Goal: Transaction & Acquisition: Purchase product/service

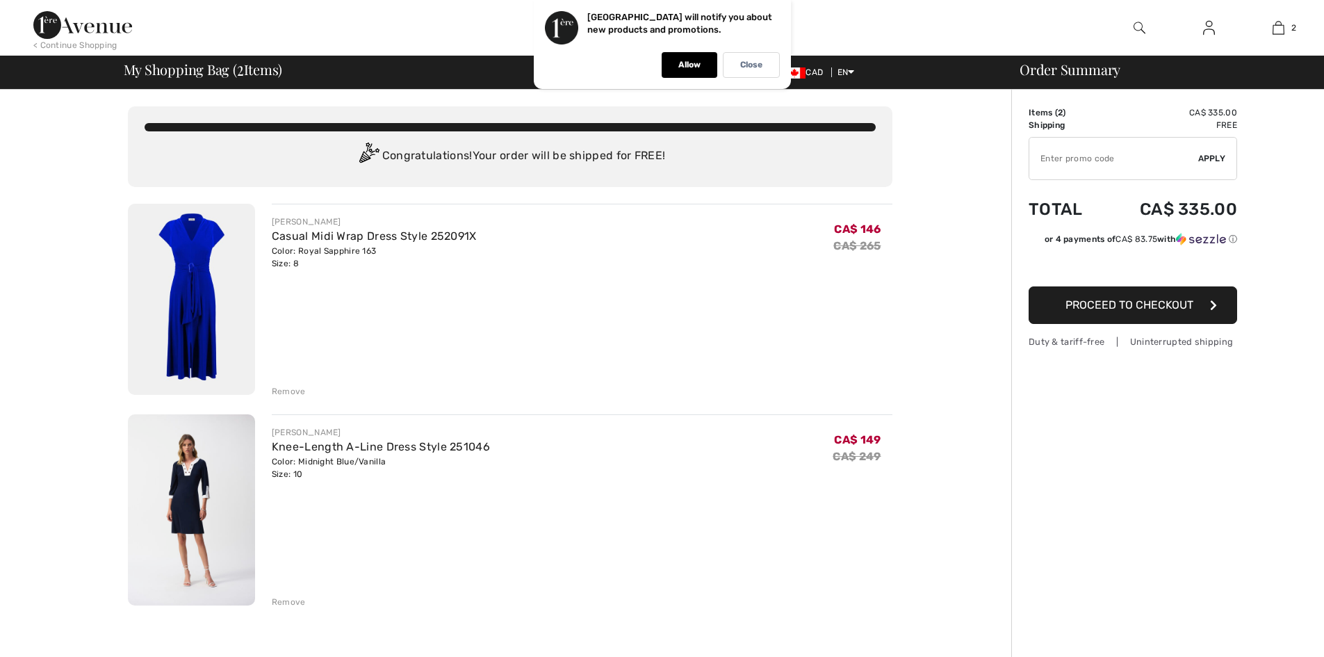
click at [197, 289] on img at bounding box center [191, 299] width 127 height 191
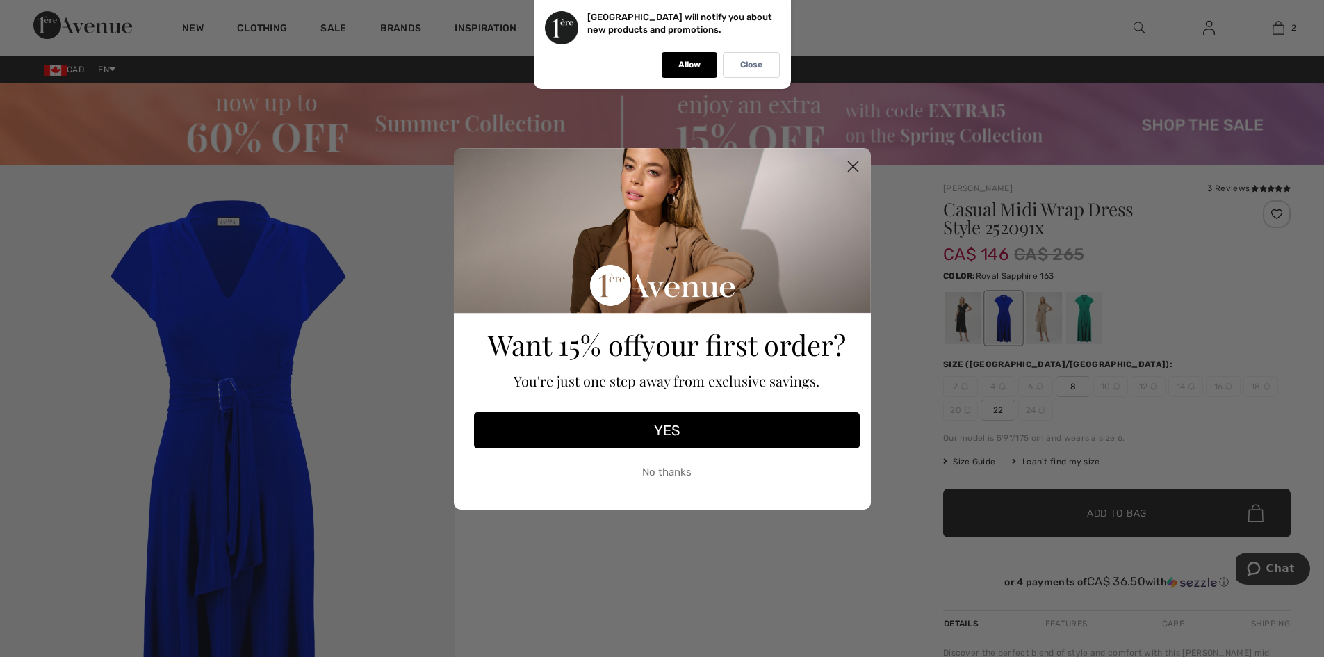
click at [684, 466] on button "No thanks" at bounding box center [667, 472] width 386 height 35
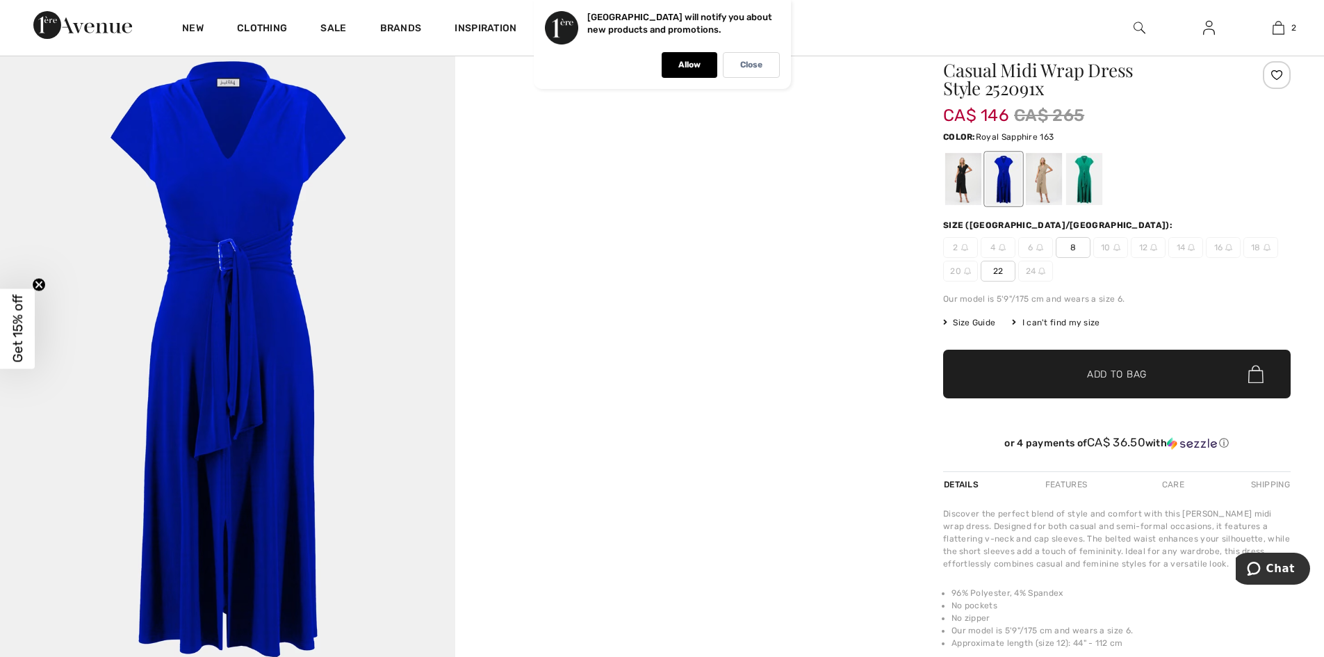
scroll to position [69, 0]
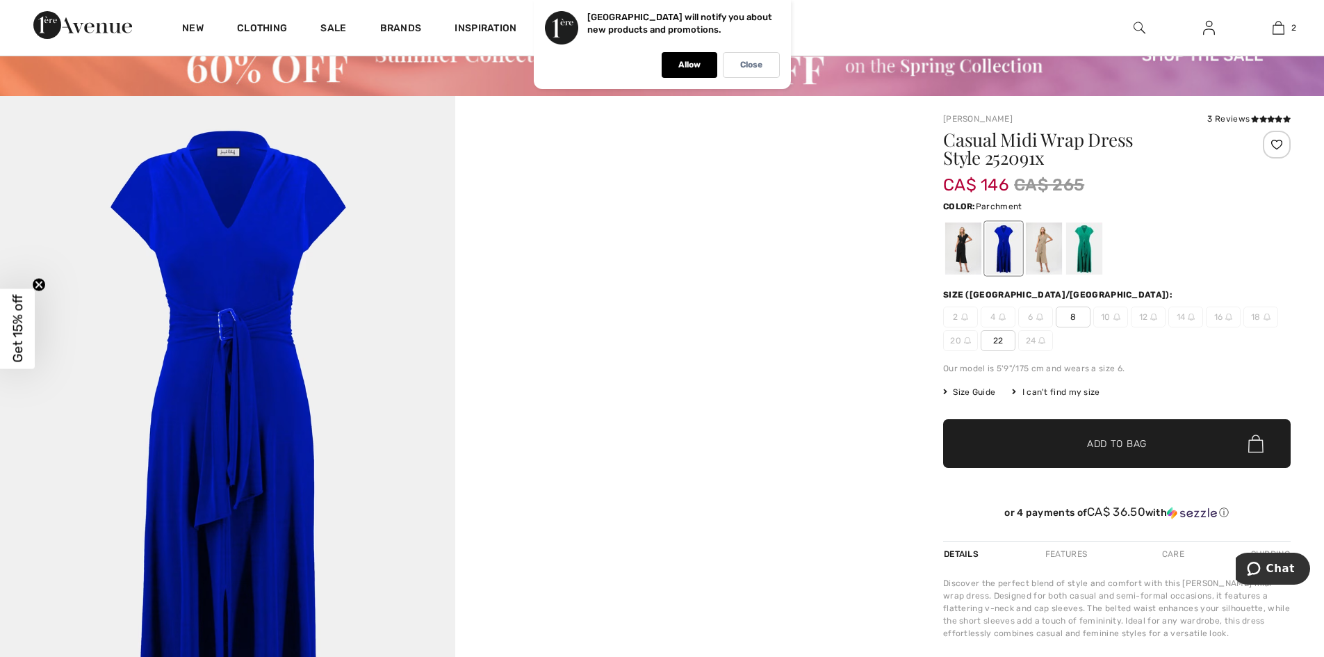
click at [1044, 240] on div at bounding box center [1043, 248] width 36 height 52
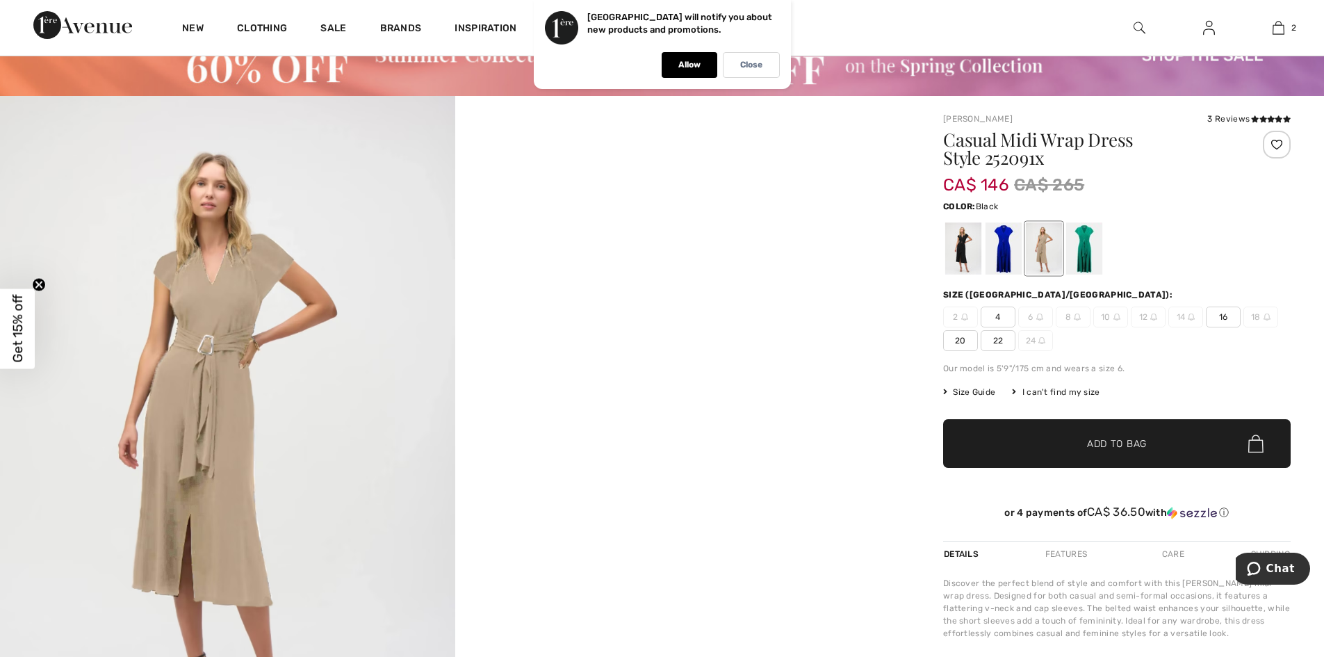
click at [963, 245] on div at bounding box center [963, 248] width 36 height 52
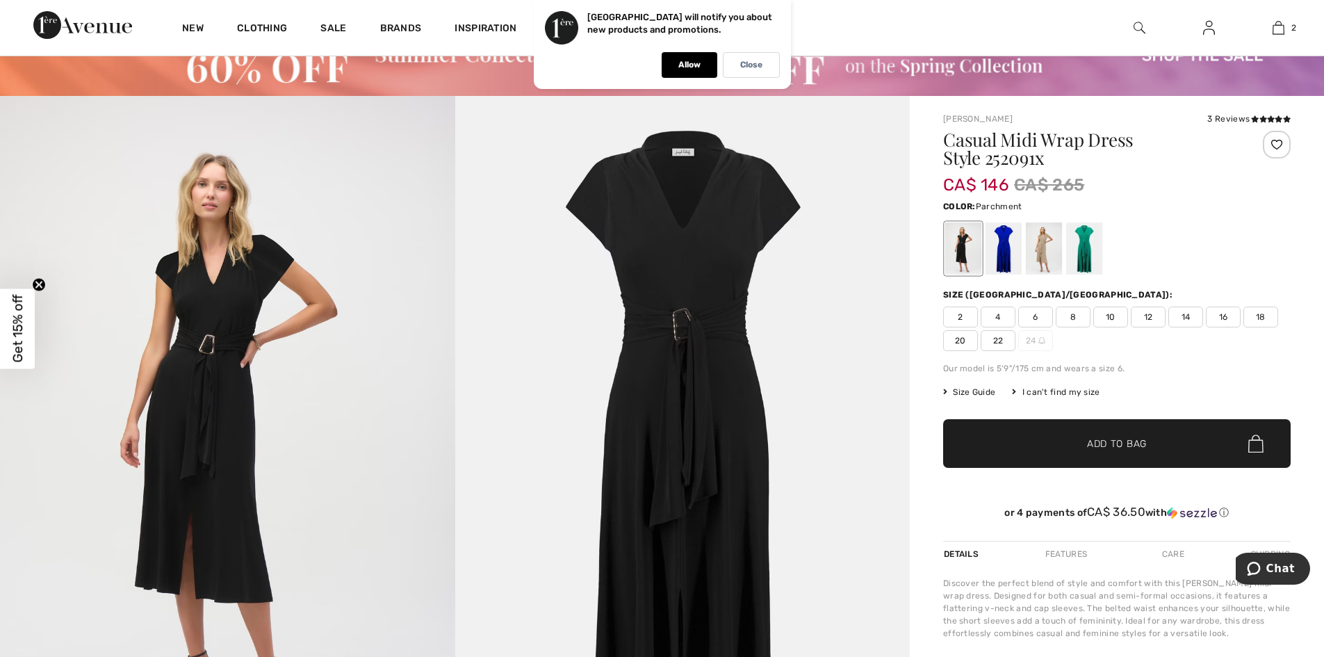
click at [1037, 245] on div at bounding box center [1043, 248] width 36 height 52
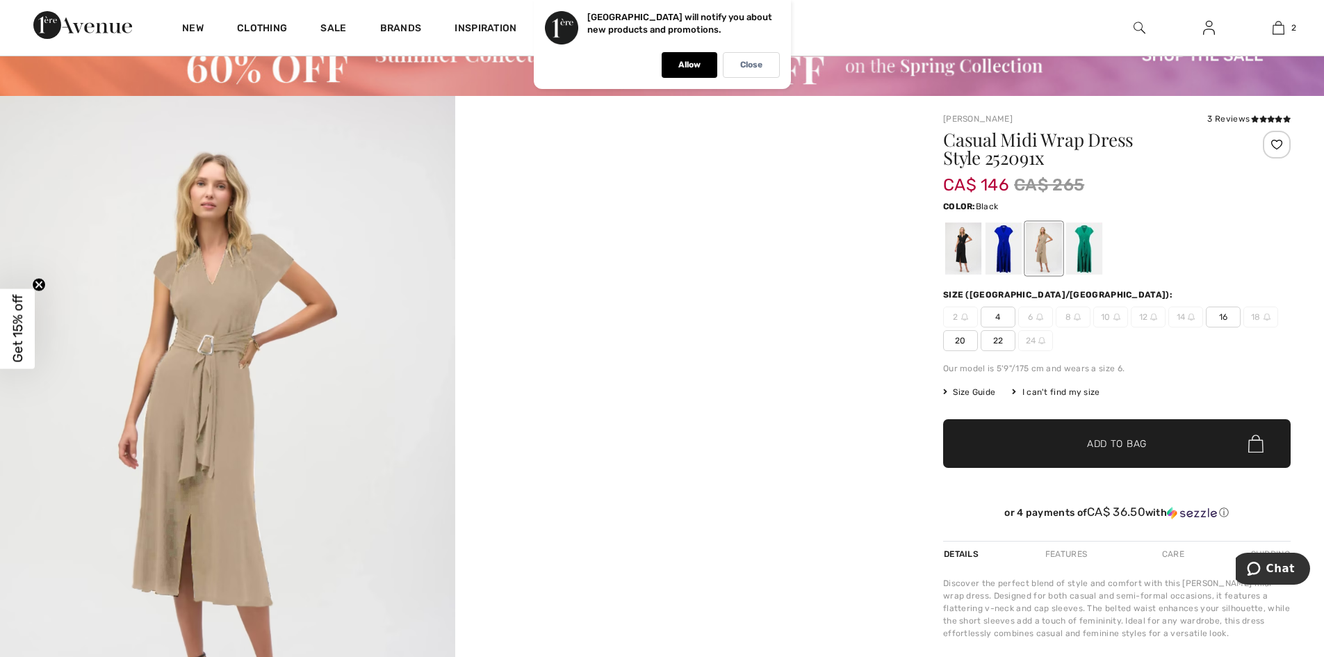
click at [959, 249] on div at bounding box center [963, 248] width 36 height 52
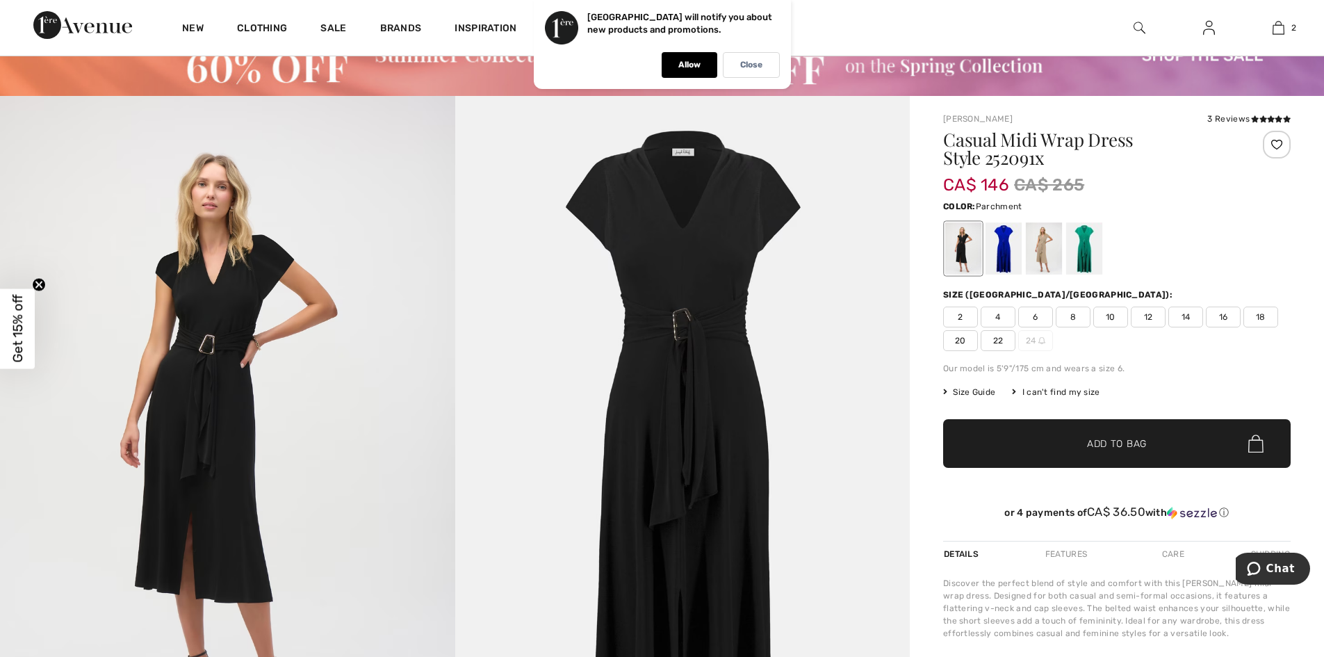
click at [1039, 240] on div at bounding box center [1043, 248] width 36 height 52
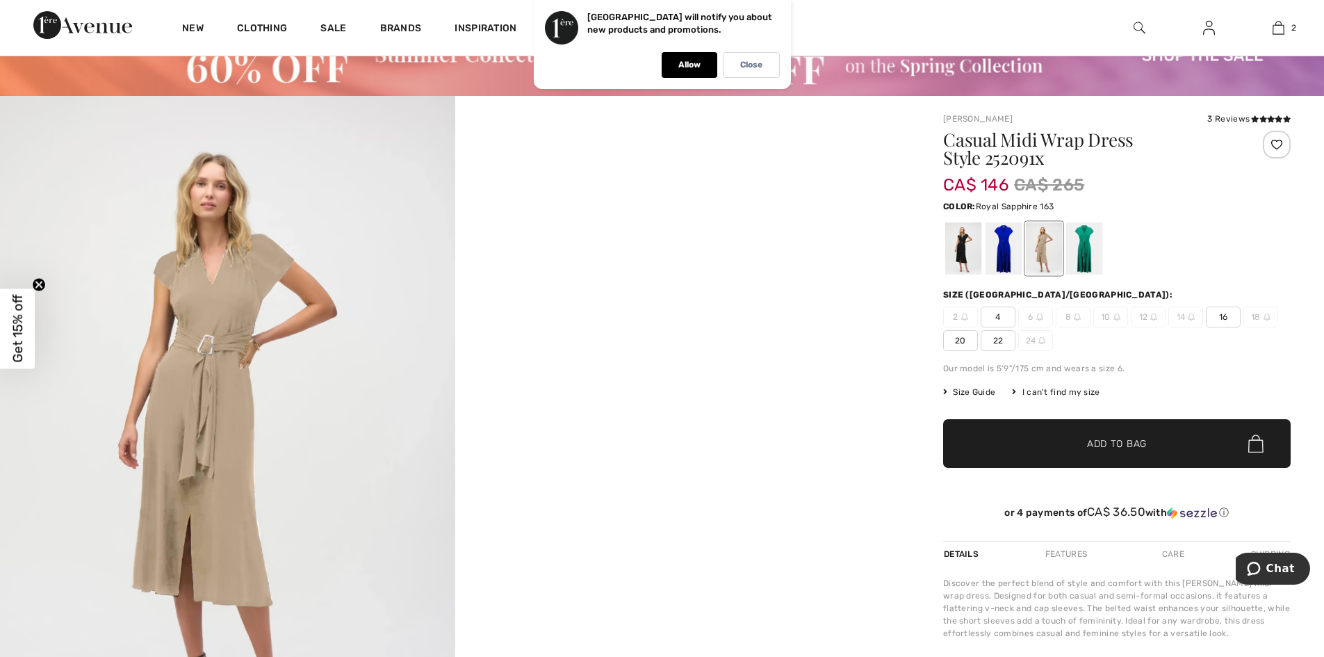
click at [1003, 242] on div at bounding box center [1003, 248] width 36 height 52
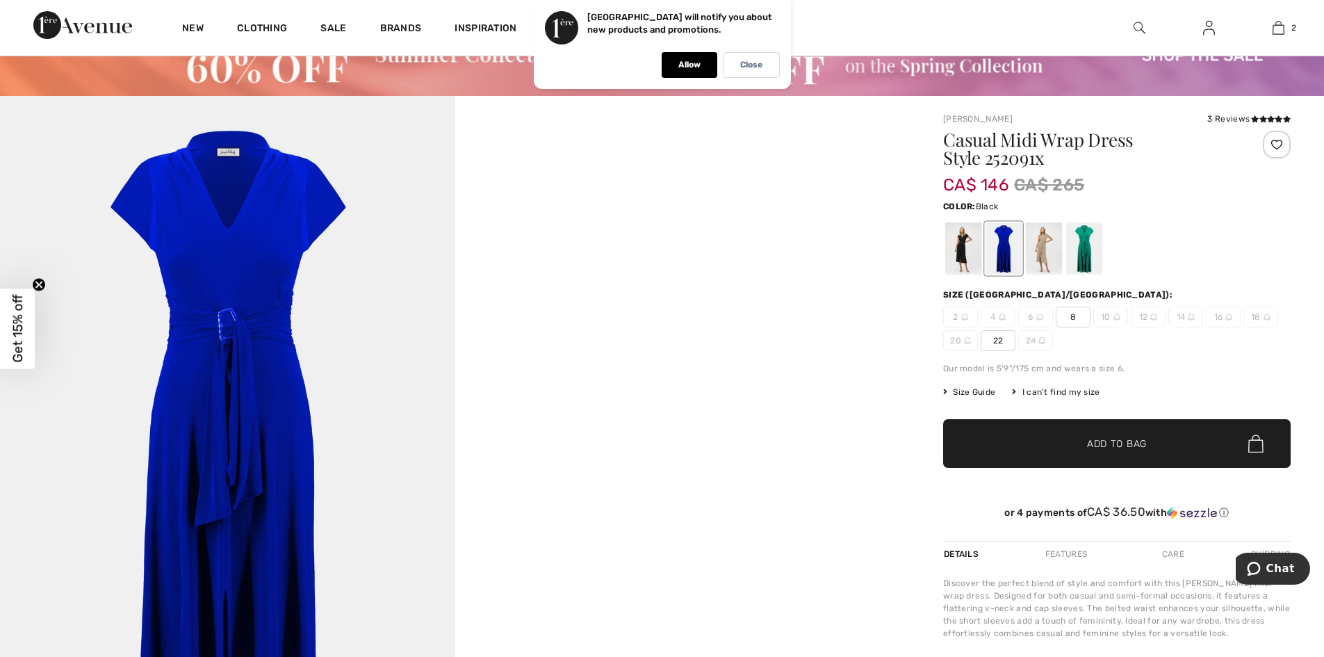
click at [964, 244] on div at bounding box center [963, 248] width 36 height 52
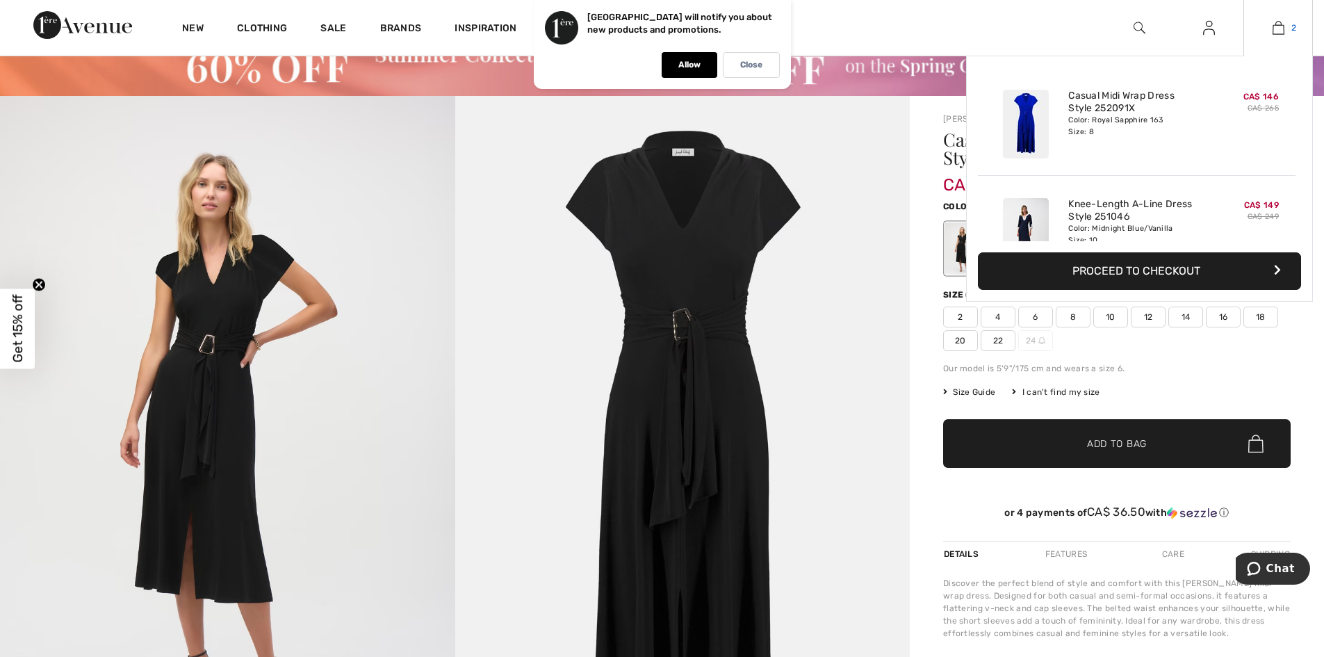
click at [1278, 31] on img at bounding box center [1278, 27] width 12 height 17
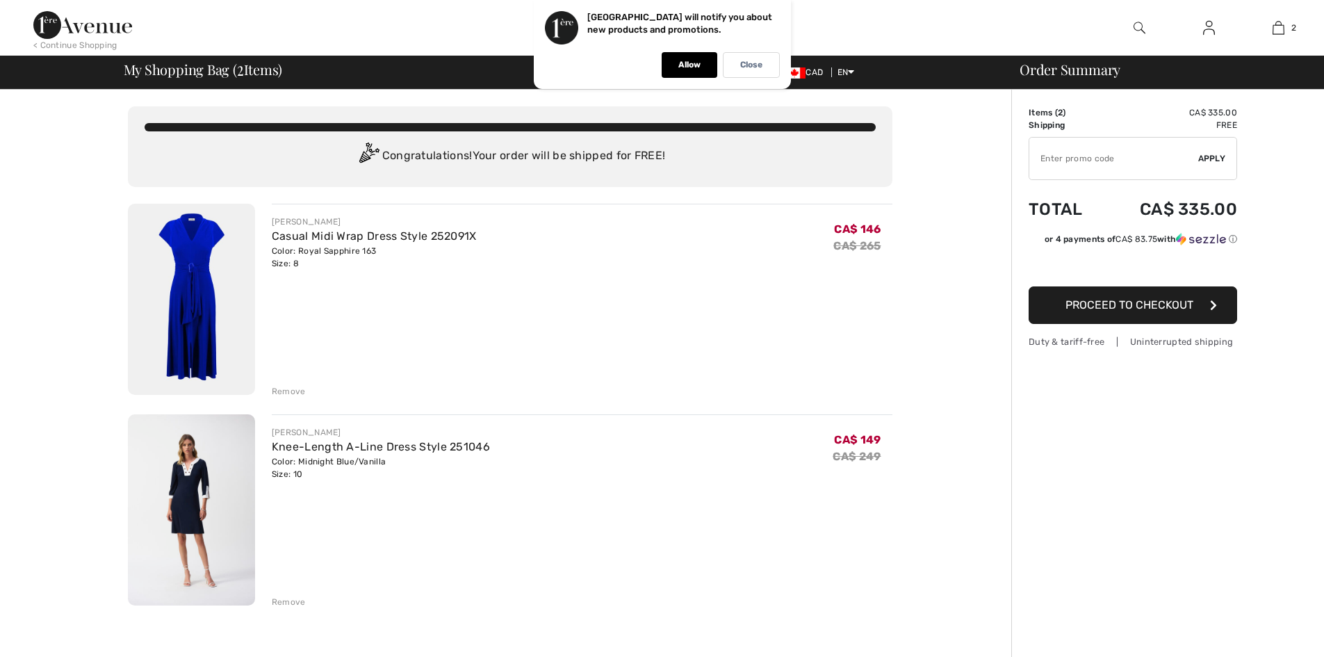
click at [200, 465] on img at bounding box center [191, 509] width 127 height 191
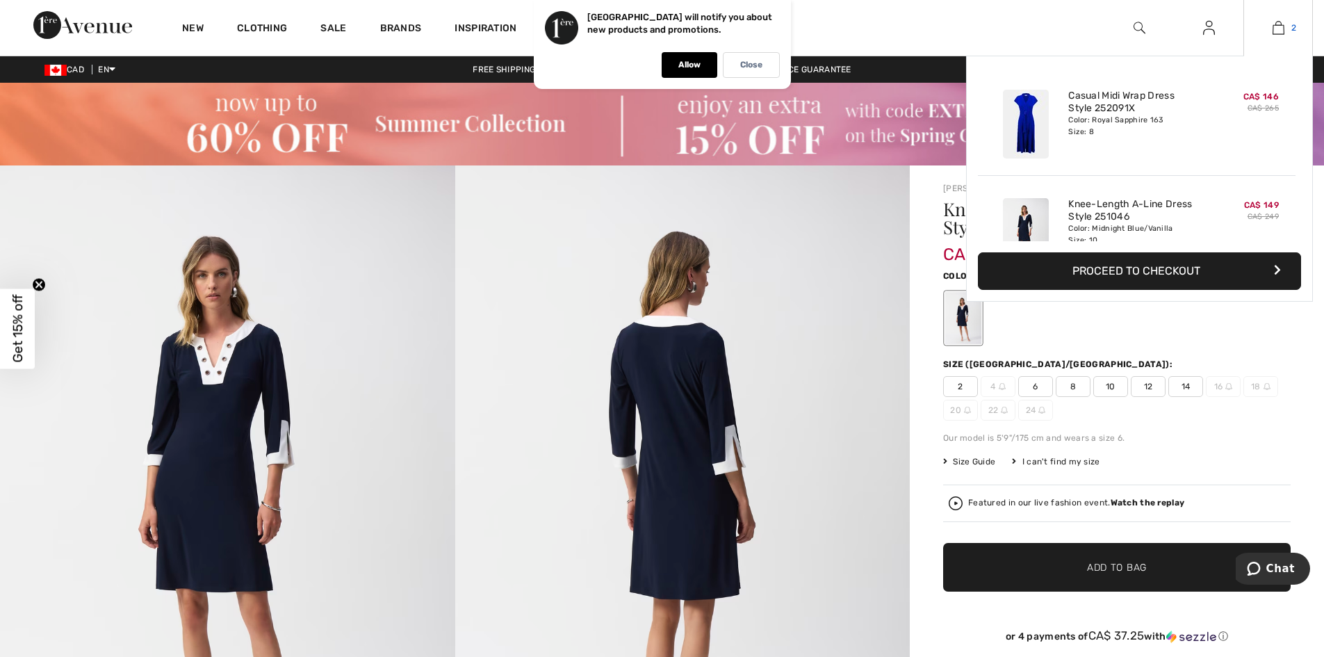
click at [1278, 31] on img at bounding box center [1278, 27] width 12 height 17
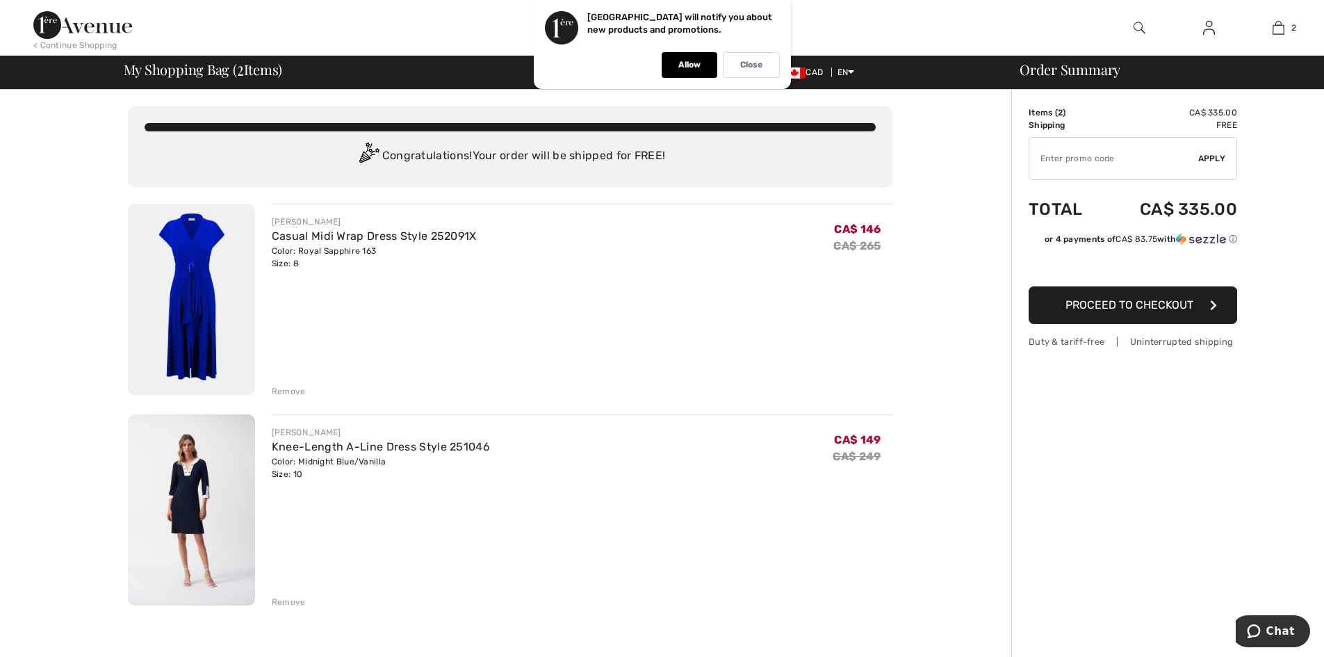
click at [296, 602] on div "Remove" at bounding box center [289, 601] width 34 height 13
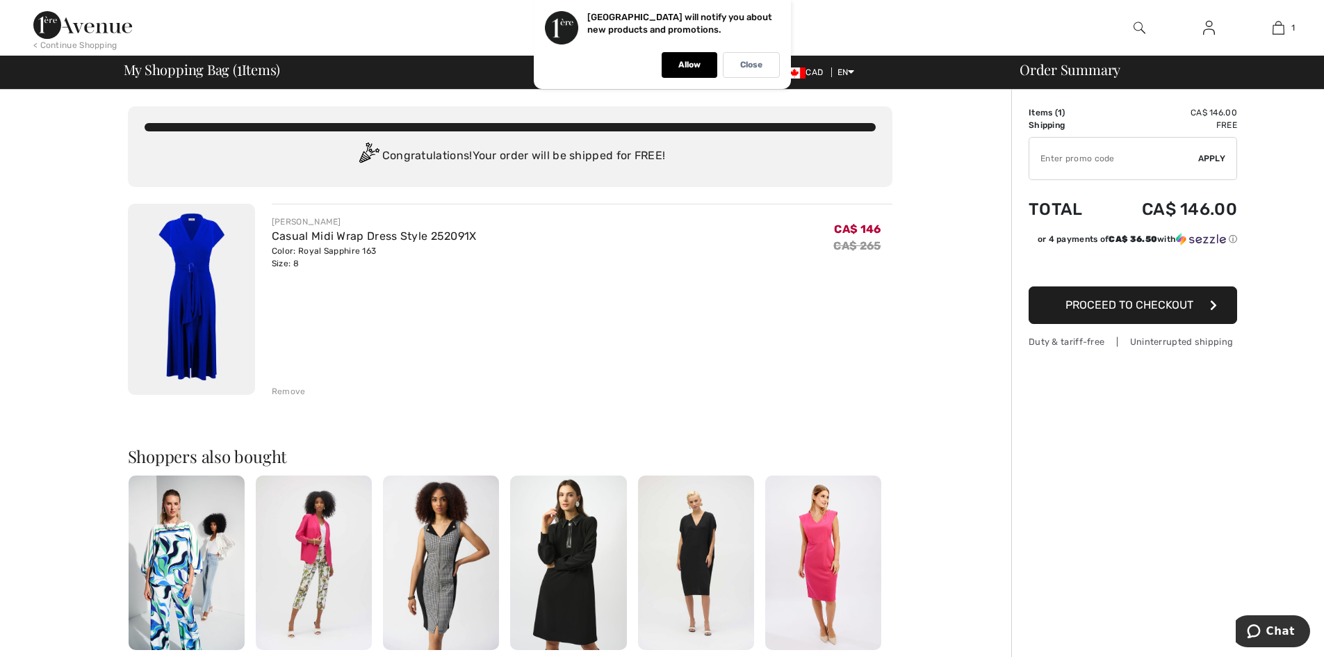
click at [1108, 307] on span "Proceed to Checkout" at bounding box center [1129, 304] width 128 height 13
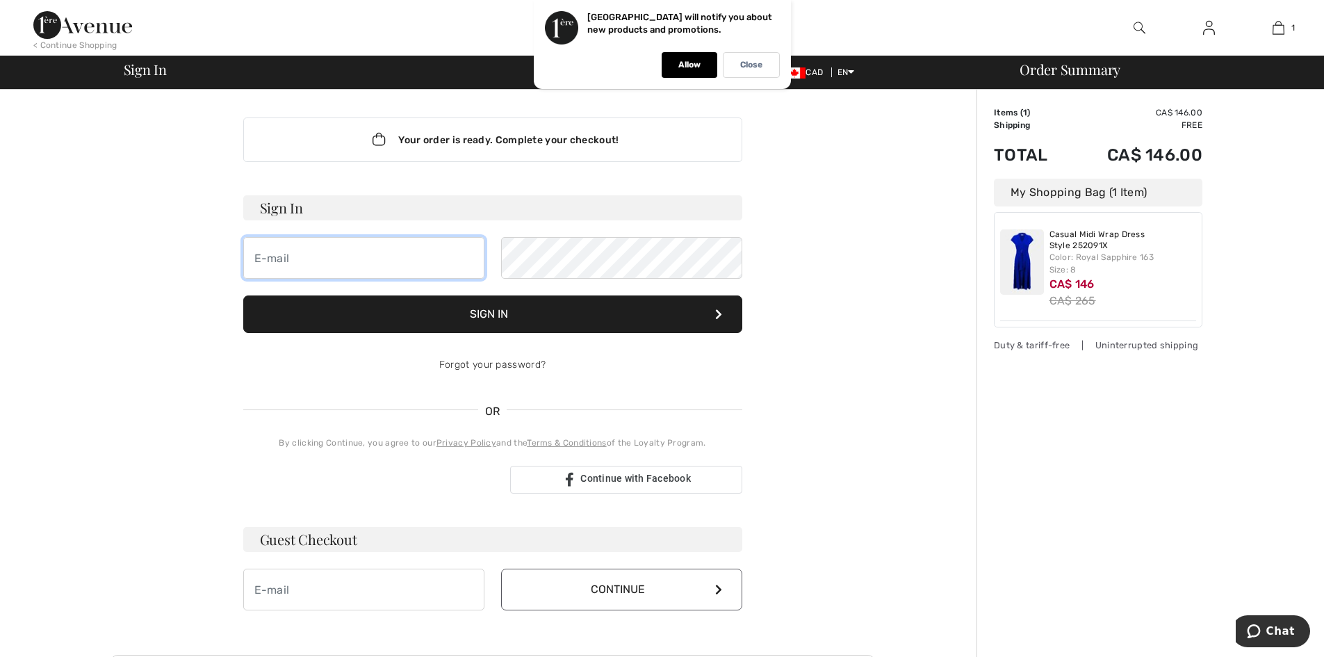
click at [399, 259] on input "email" at bounding box center [363, 258] width 241 height 42
type input "[EMAIL_ADDRESS][DOMAIN_NAME][PERSON_NAME]"
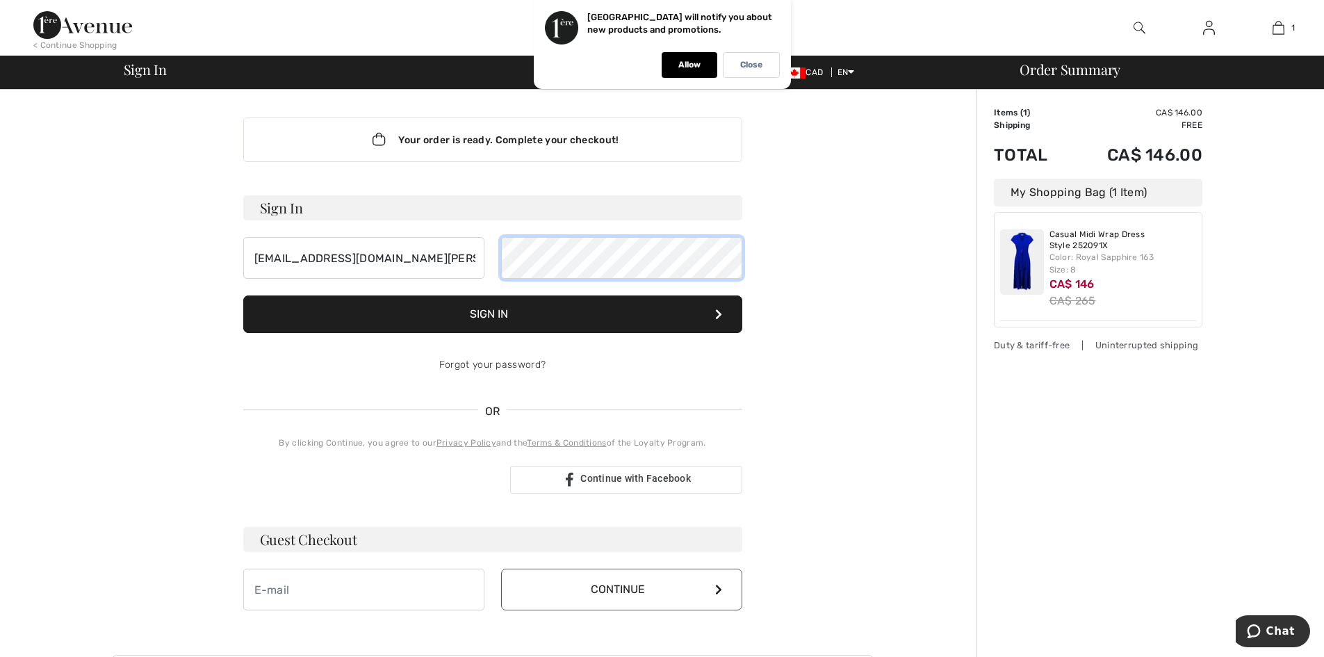
click at [243, 295] on button "Sign In" at bounding box center [492, 314] width 499 height 38
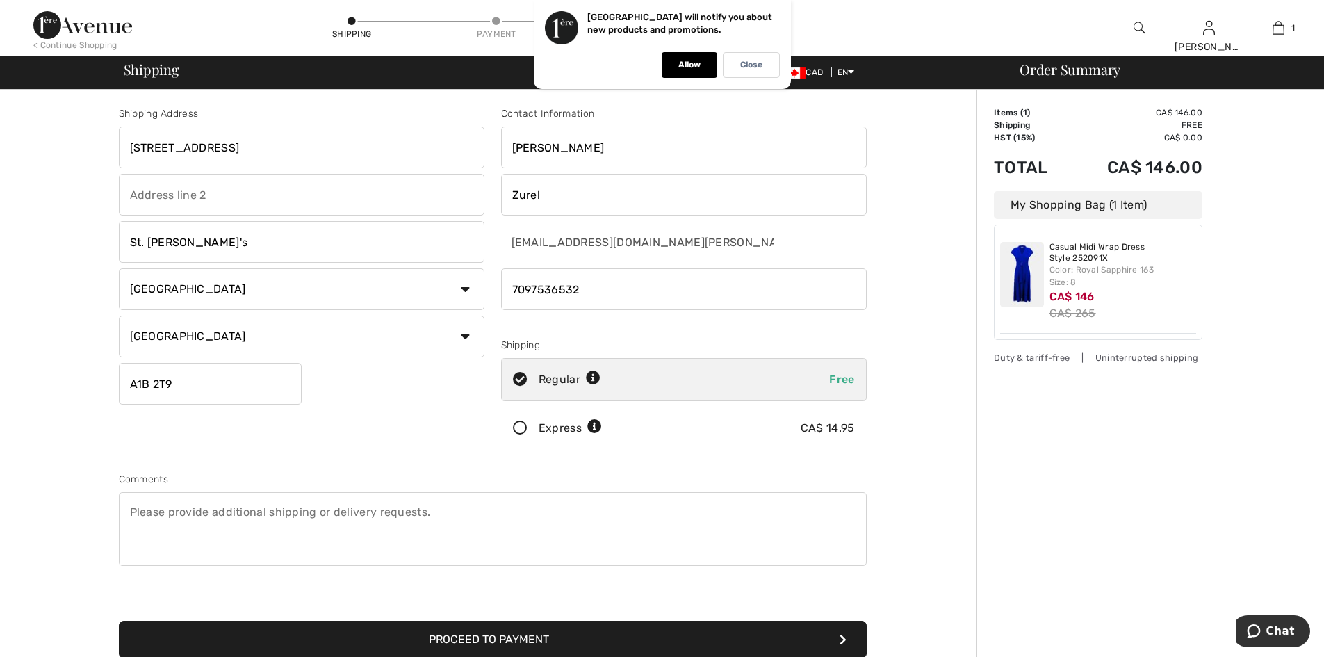
click at [452, 638] on button "Proceed to Payment" at bounding box center [493, 639] width 748 height 38
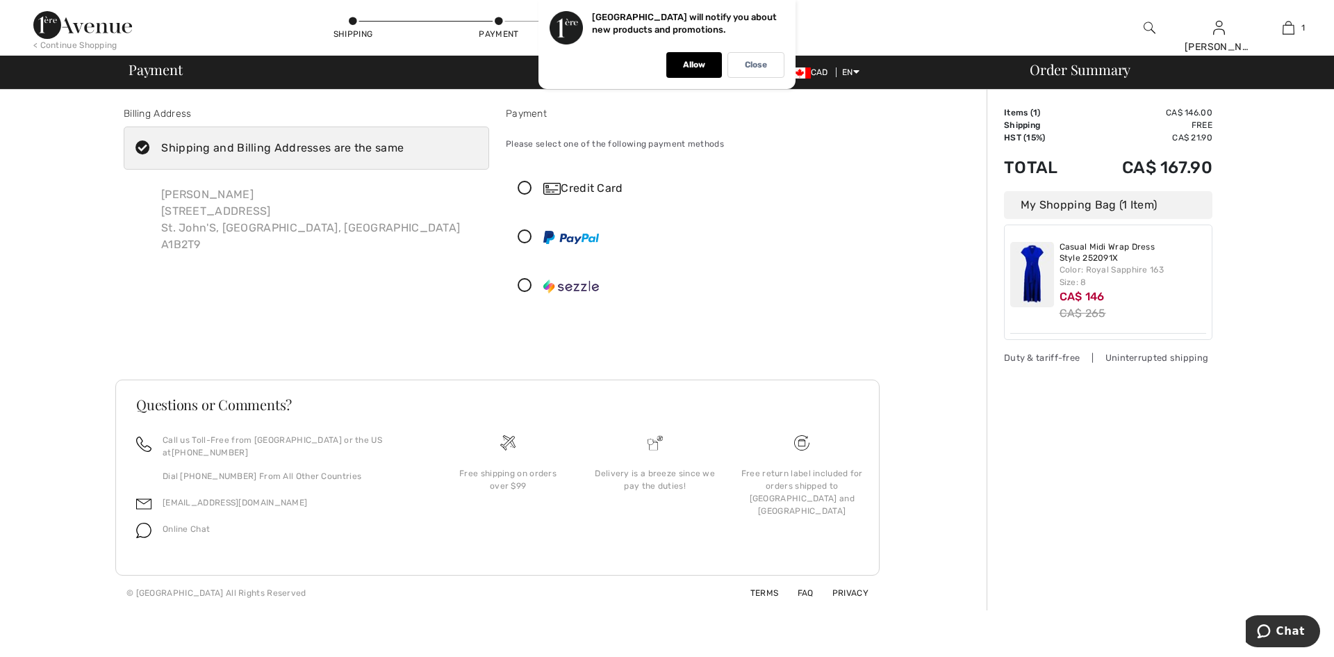
click at [525, 185] on icon at bounding box center [524, 188] width 37 height 15
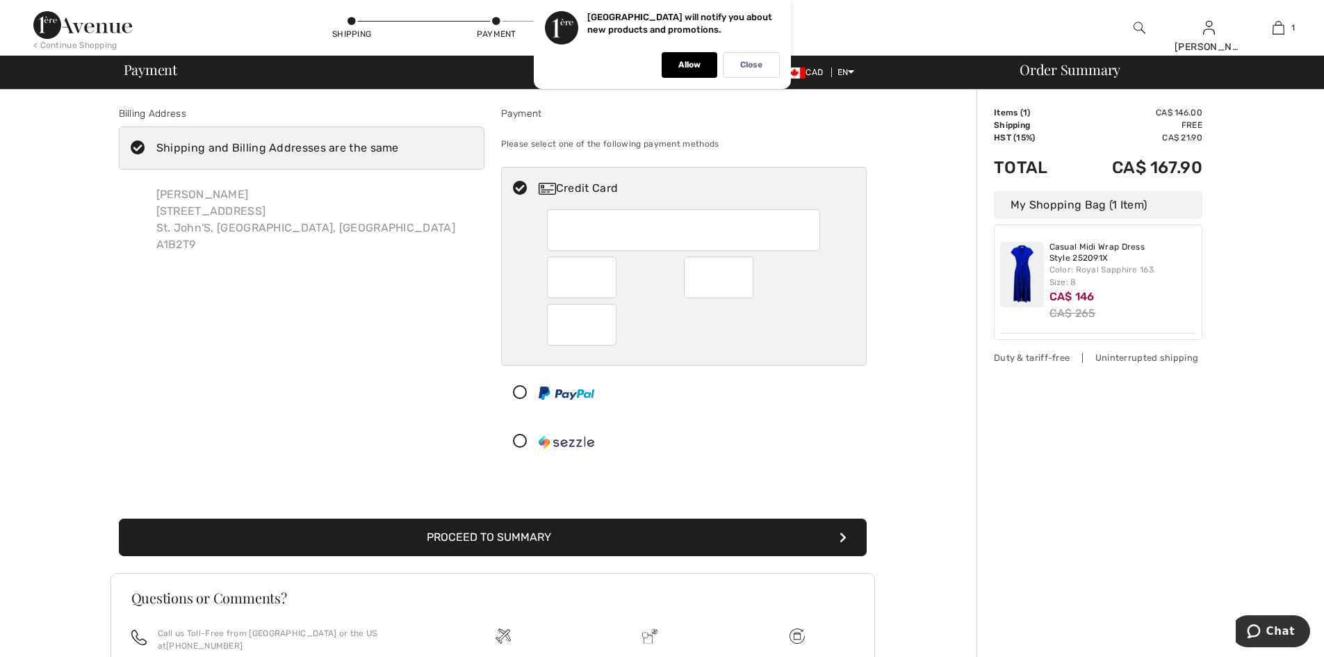
scroll to position [134, 0]
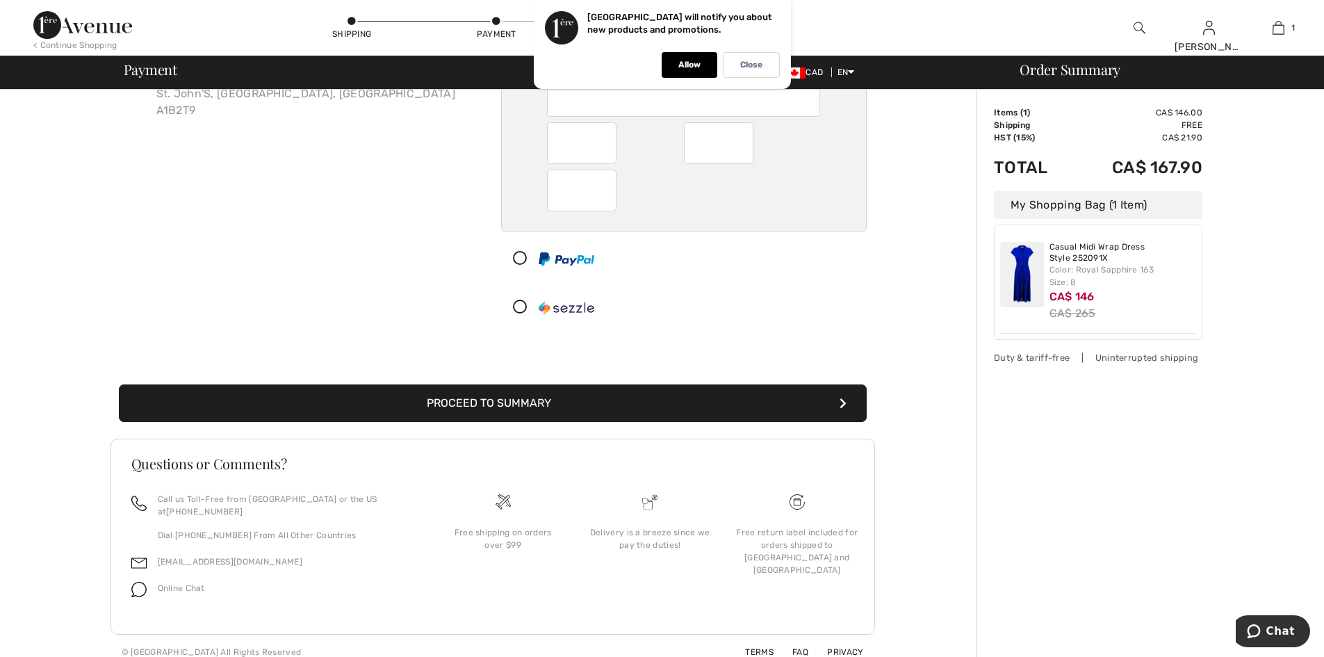
click at [516, 404] on button "Proceed to Summary" at bounding box center [493, 403] width 748 height 38
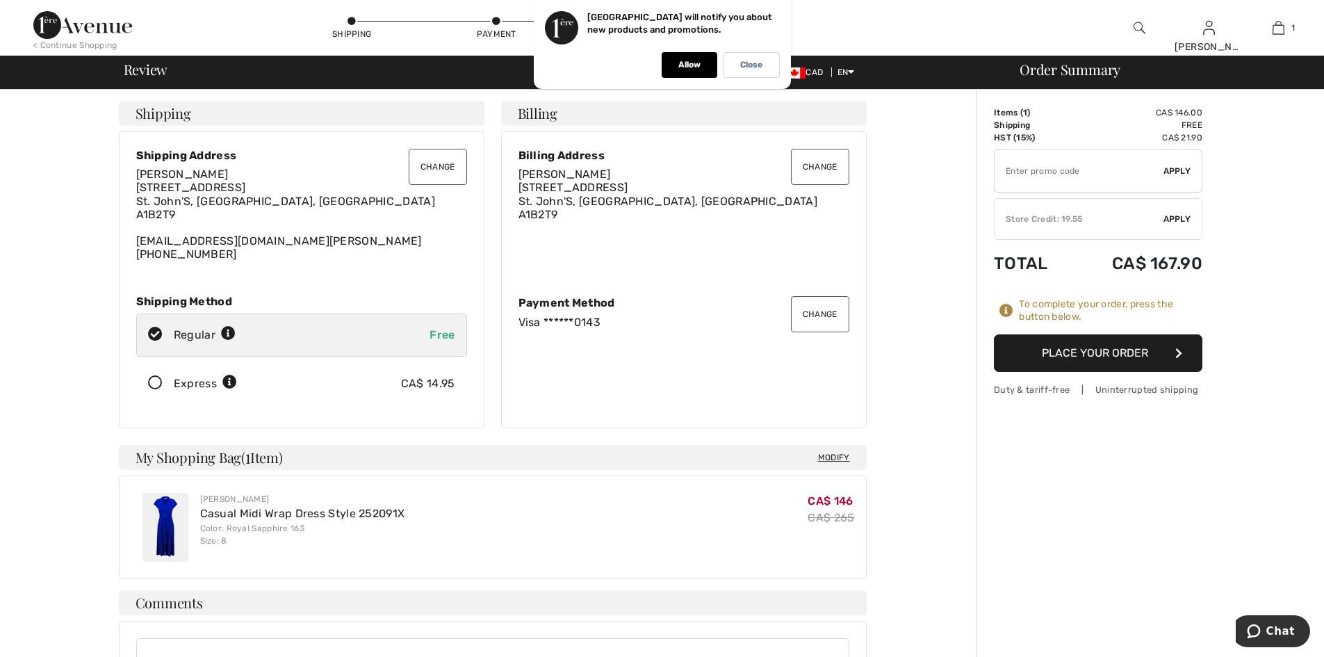
click at [1041, 355] on button "Place Your Order" at bounding box center [1098, 353] width 208 height 38
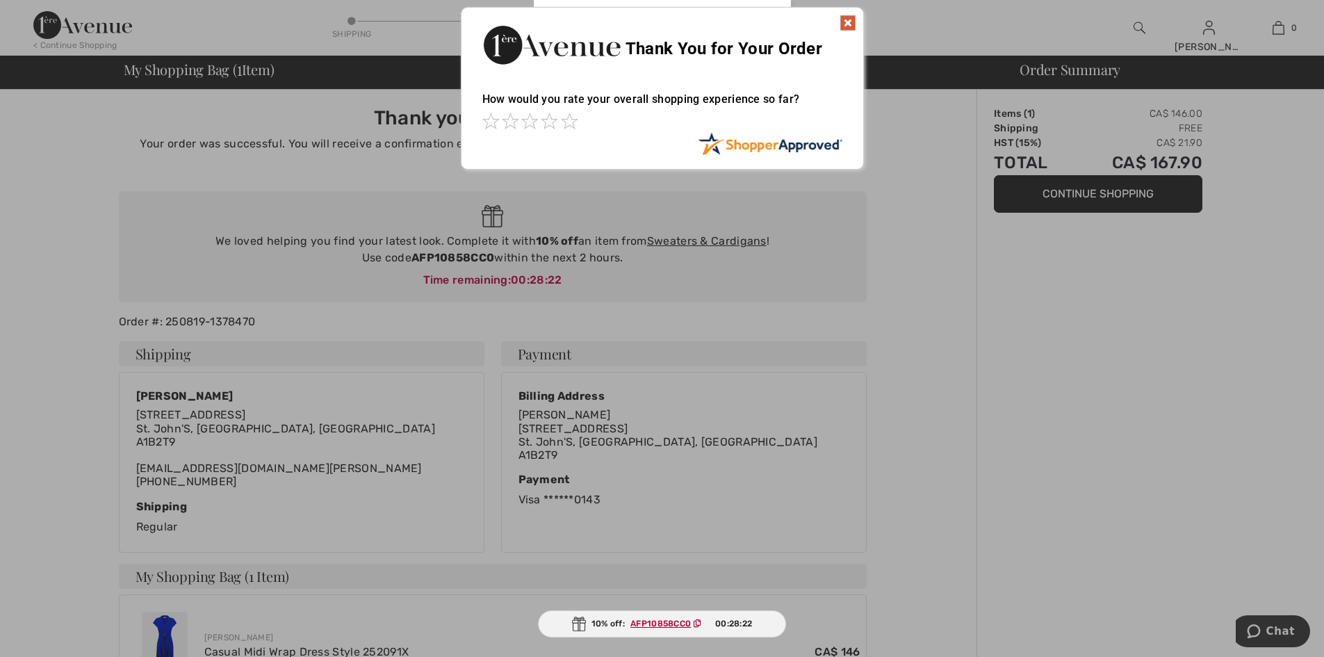
click at [848, 19] on img at bounding box center [847, 23] width 17 height 17
